Goal: Check status: Check status

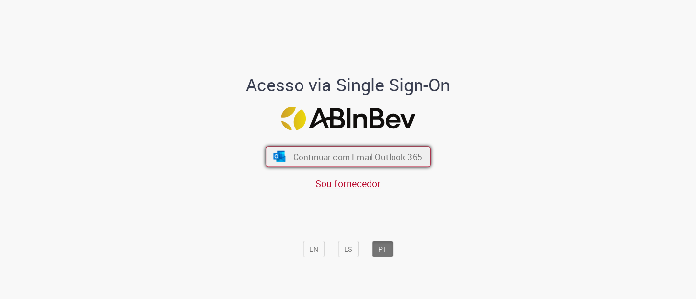
click at [356, 163] on button "Continuar com Email Outlook 365" at bounding box center [348, 157] width 165 height 21
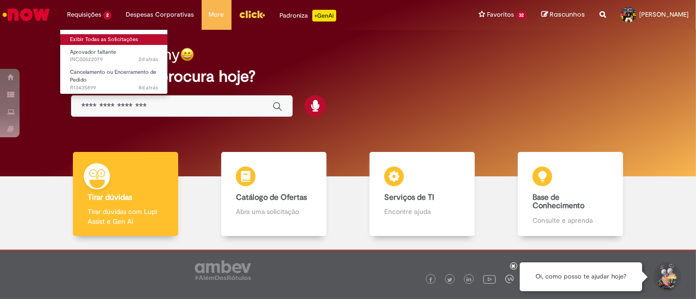
click at [98, 37] on link "Exibir Todas as Solicitações" at bounding box center [114, 39] width 108 height 11
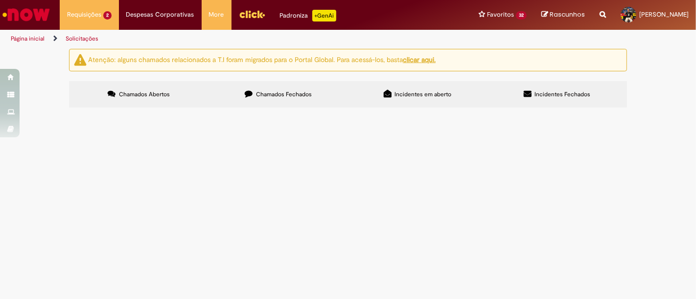
click at [272, 89] on label "Chamados Fechados" at bounding box center [277, 94] width 139 height 26
click at [0, 0] on span "Por gentileza, realizar devolução do valor acima para o fornecedor." at bounding box center [0, 0] width 0 height 0
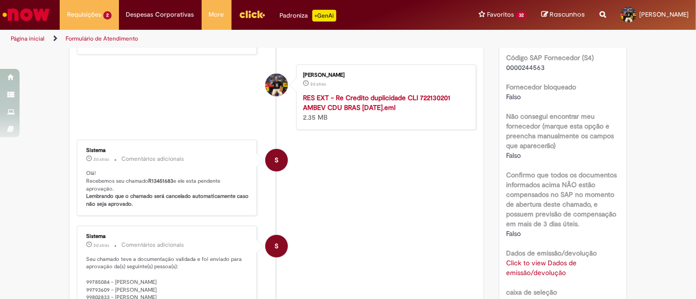
scroll to position [505, 0]
drag, startPoint x: 518, startPoint y: 64, endPoint x: 540, endPoint y: 64, distance: 22.0
click at [540, 64] on span "0000244563" at bounding box center [525, 66] width 39 height 9
copy span "244563"
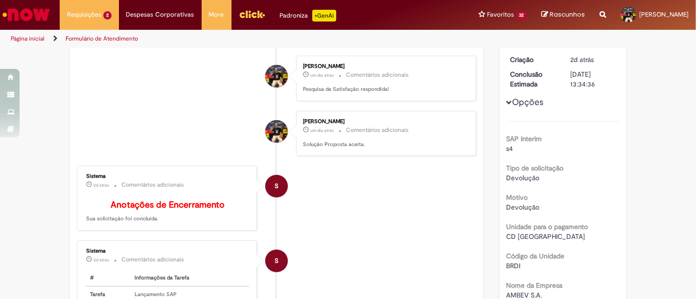
scroll to position [0, 0]
